Goal: Check status: Check status

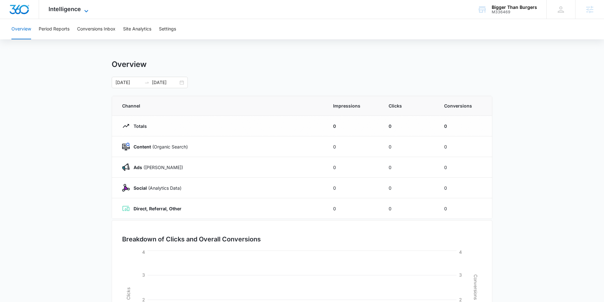
click at [80, 7] on span "Intelligence" at bounding box center [65, 9] width 32 height 7
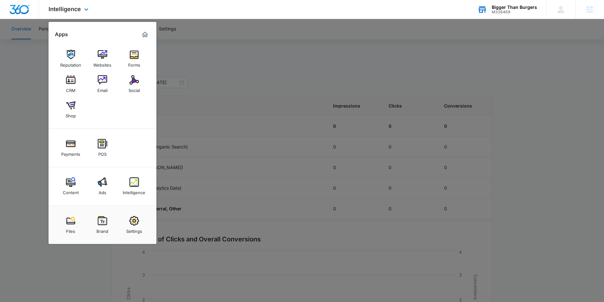
click at [514, 6] on div "Bigger Than Burgers" at bounding box center [514, 7] width 45 height 5
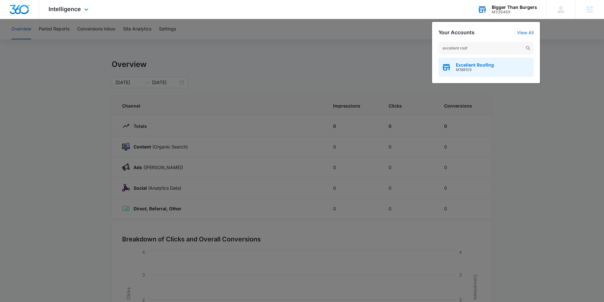
type input "excellent roof"
click at [503, 68] on div "Excellent Roofing M188105" at bounding box center [486, 67] width 95 height 19
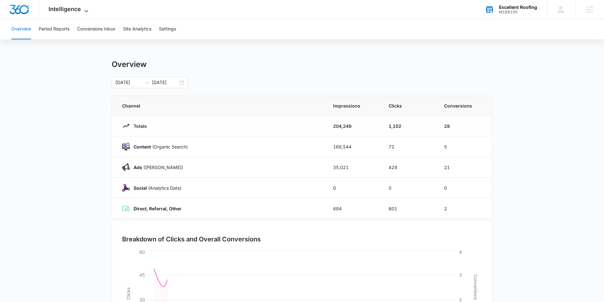
click at [66, 9] on span "Intelligence" at bounding box center [65, 9] width 32 height 7
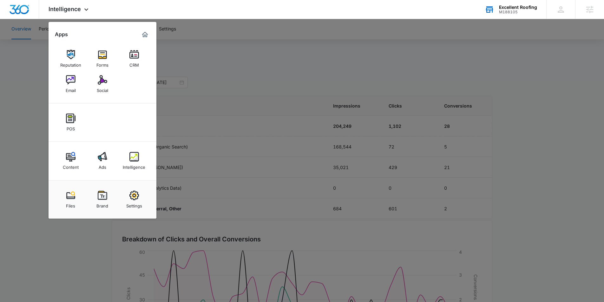
click at [103, 167] on div "Ads" at bounding box center [103, 166] width 8 height 8
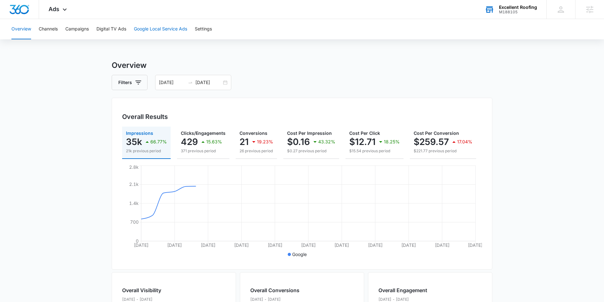
click at [169, 27] on button "Google Local Service Ads" at bounding box center [160, 29] width 53 height 20
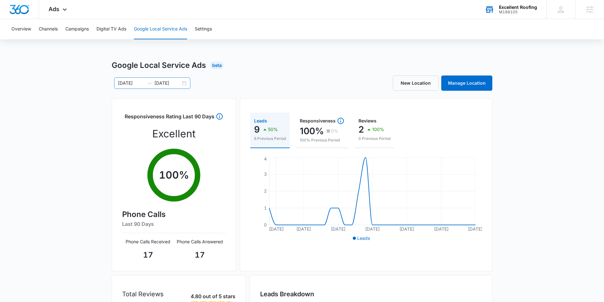
click at [182, 84] on div "[DATE] [DATE]" at bounding box center [152, 82] width 76 height 11
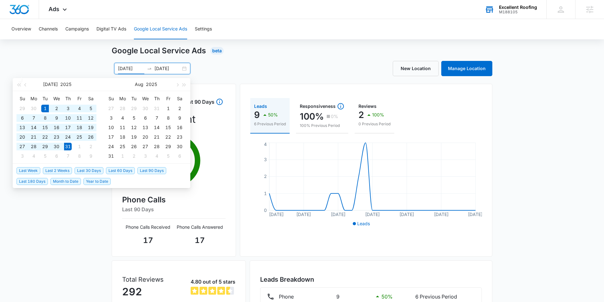
scroll to position [24, 0]
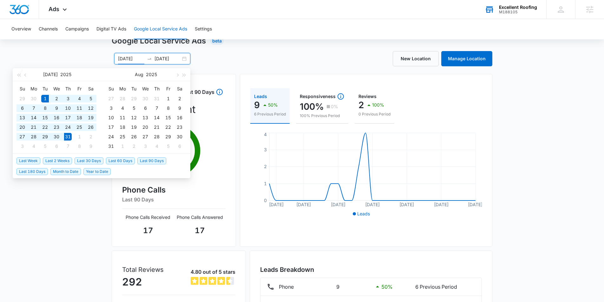
click at [255, 59] on div "[DATE] [DATE] [DATE] Su Mo Tu We Th Fr Sa 29 30 1 2 3 4 5 6 7 8 9 10 11 12 13 1…" at bounding box center [207, 58] width 190 height 11
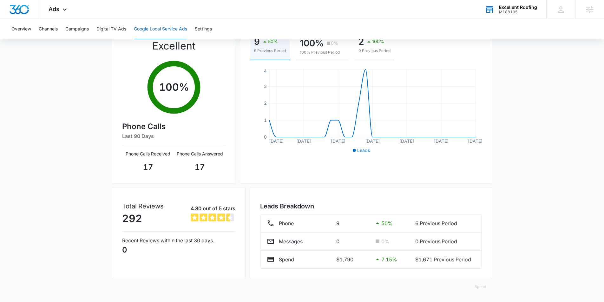
scroll to position [0, 0]
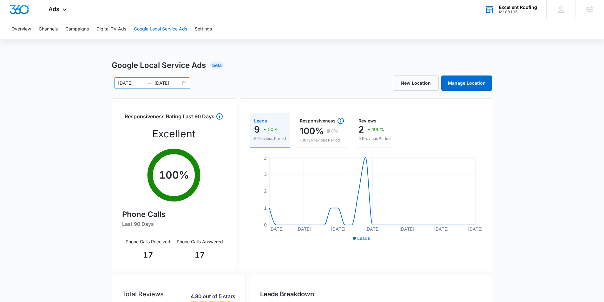
click at [187, 82] on div "[DATE] [DATE]" at bounding box center [152, 82] width 76 height 11
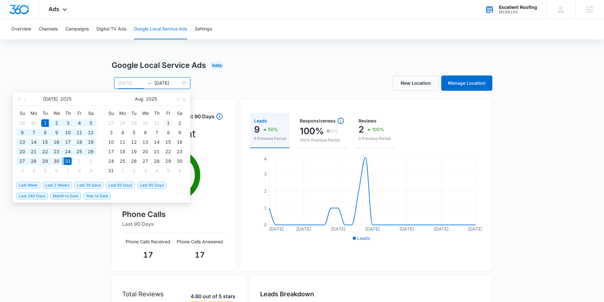
type input "[DATE]"
click at [167, 123] on div "1" at bounding box center [168, 123] width 8 height 8
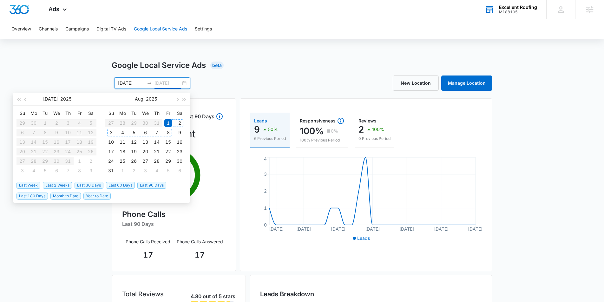
type input "[DATE]"
click at [111, 172] on div "31" at bounding box center [111, 171] width 8 height 8
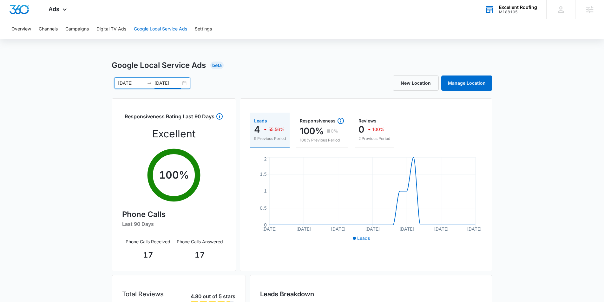
scroll to position [88, 0]
